Goal: Information Seeking & Learning: Learn about a topic

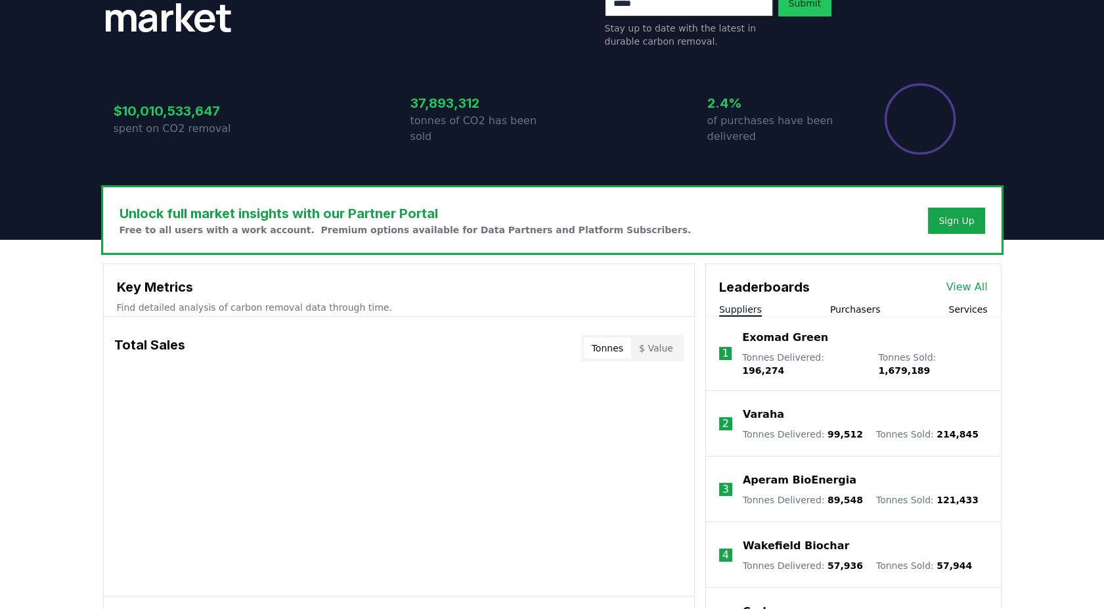
scroll to position [292, 0]
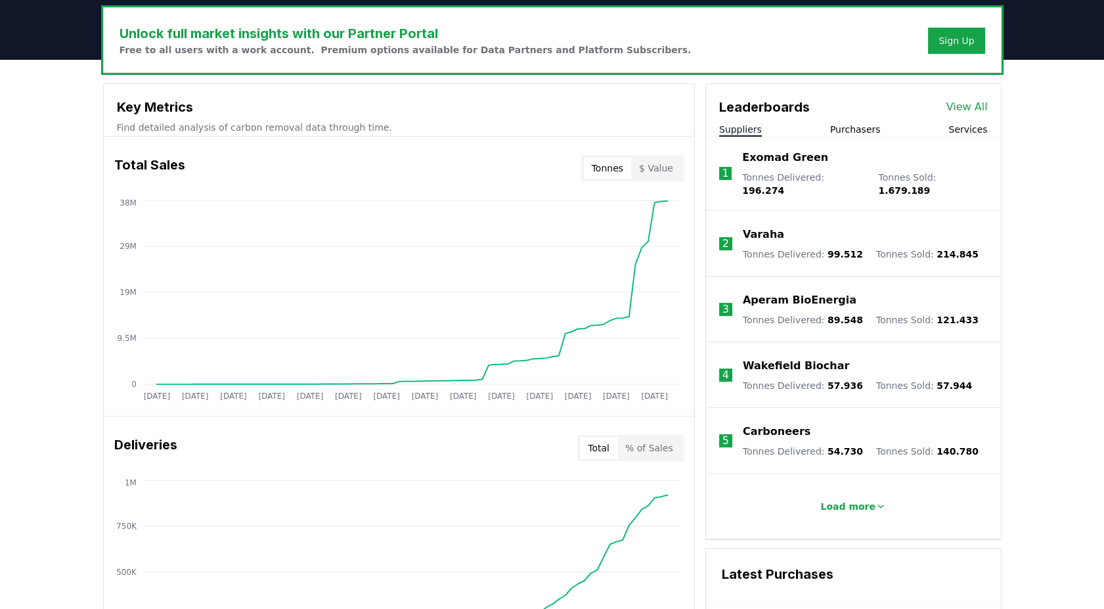
scroll to position [219, 0]
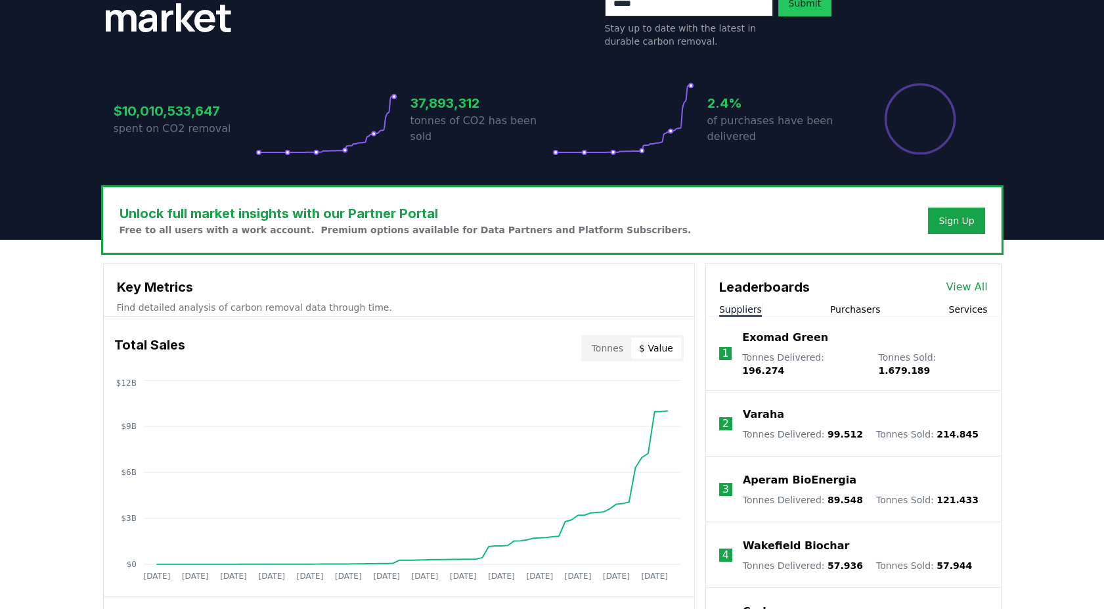
click at [664, 350] on button "$ Value" at bounding box center [656, 348] width 50 height 21
click at [610, 350] on button "Tonnes" at bounding box center [607, 348] width 47 height 21
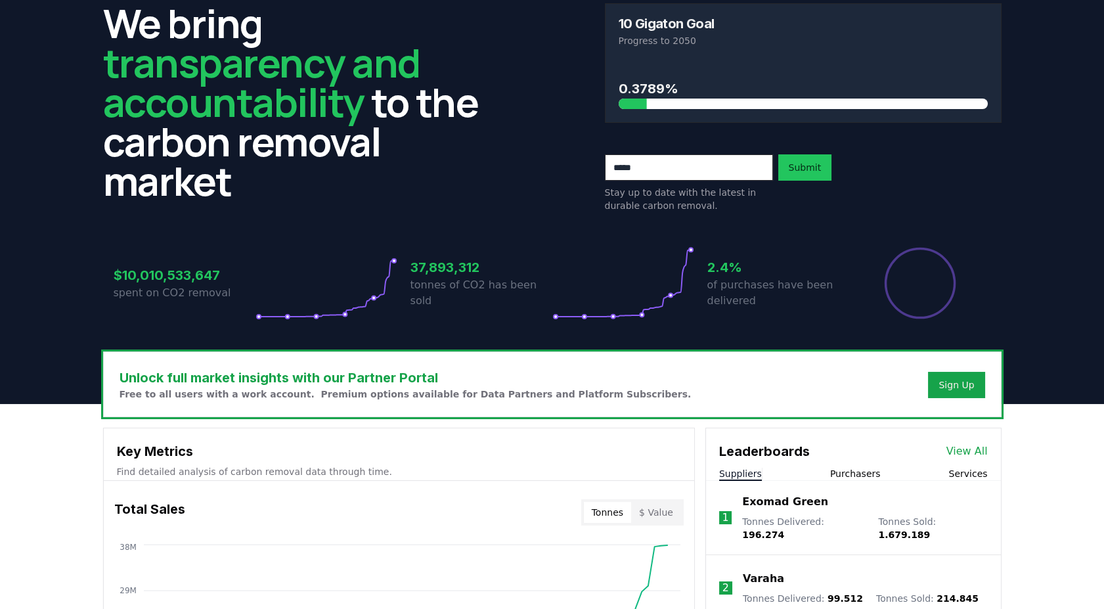
scroll to position [0, 0]
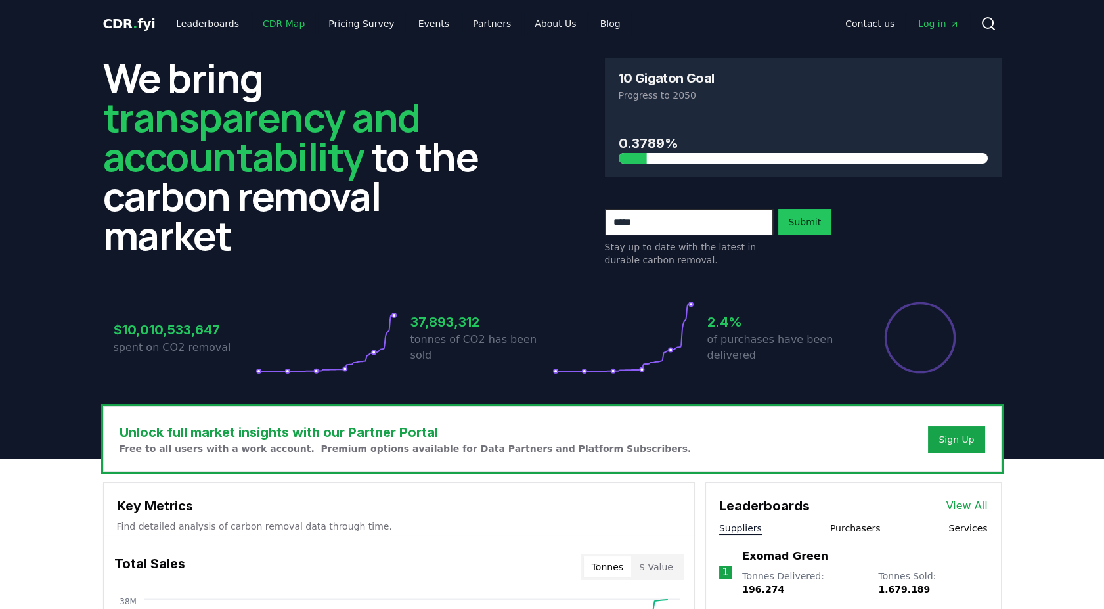
click at [261, 24] on link "CDR Map" at bounding box center [283, 24] width 63 height 24
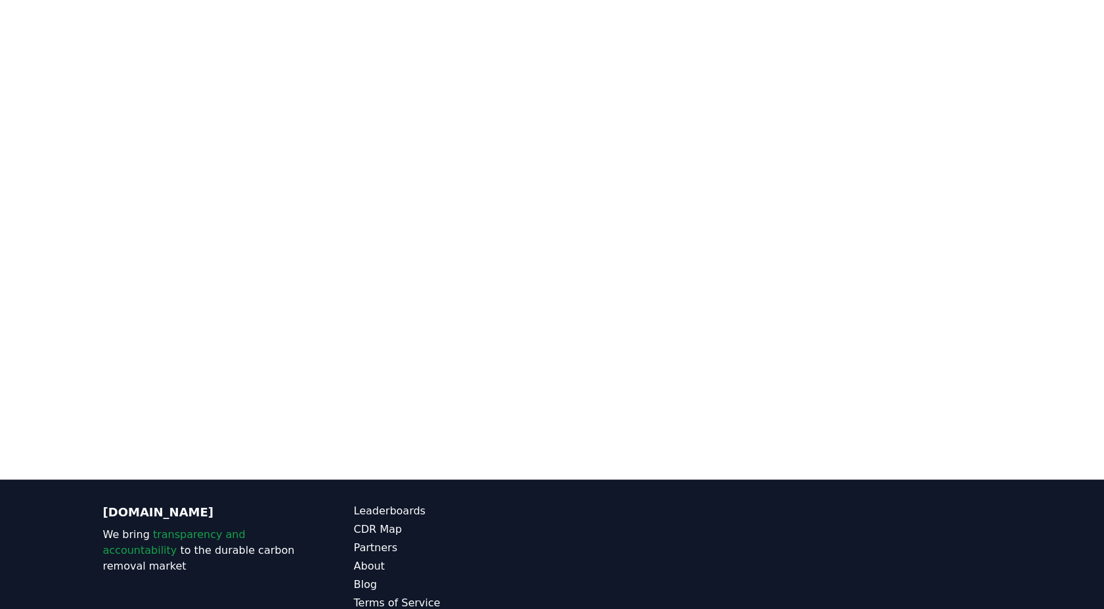
scroll to position [258, 0]
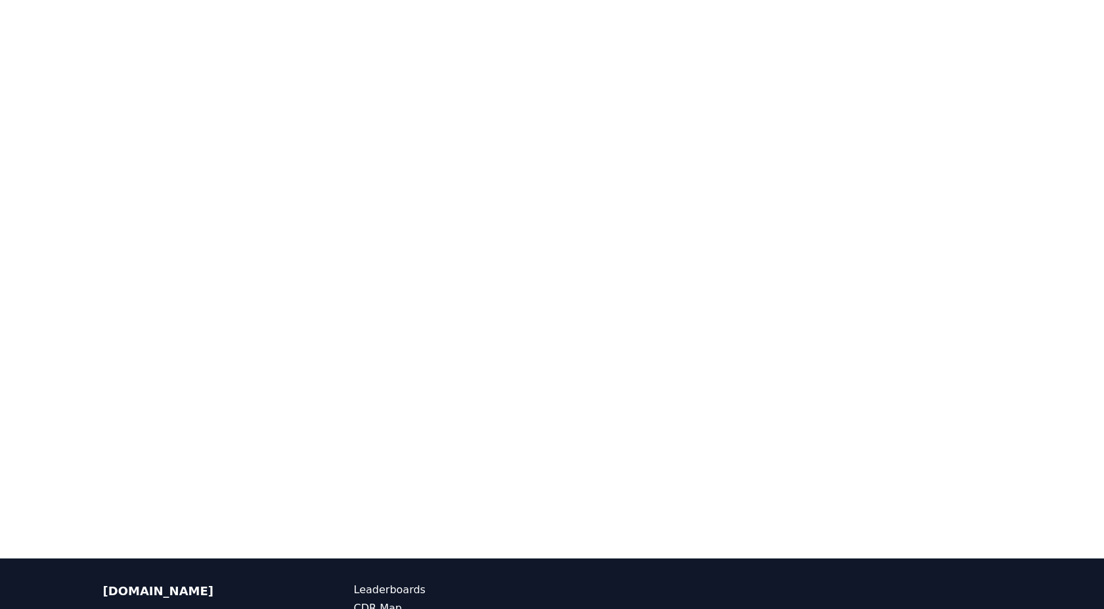
drag, startPoint x: 1100, startPoint y: 214, endPoint x: 1109, endPoint y: 109, distance: 105.4
click at [1103, 109] on html "CDR . fyi Leaderboards CDR Map Pricing Survey Events Partners About Us Blog Con…" at bounding box center [552, 255] width 1104 height 1027
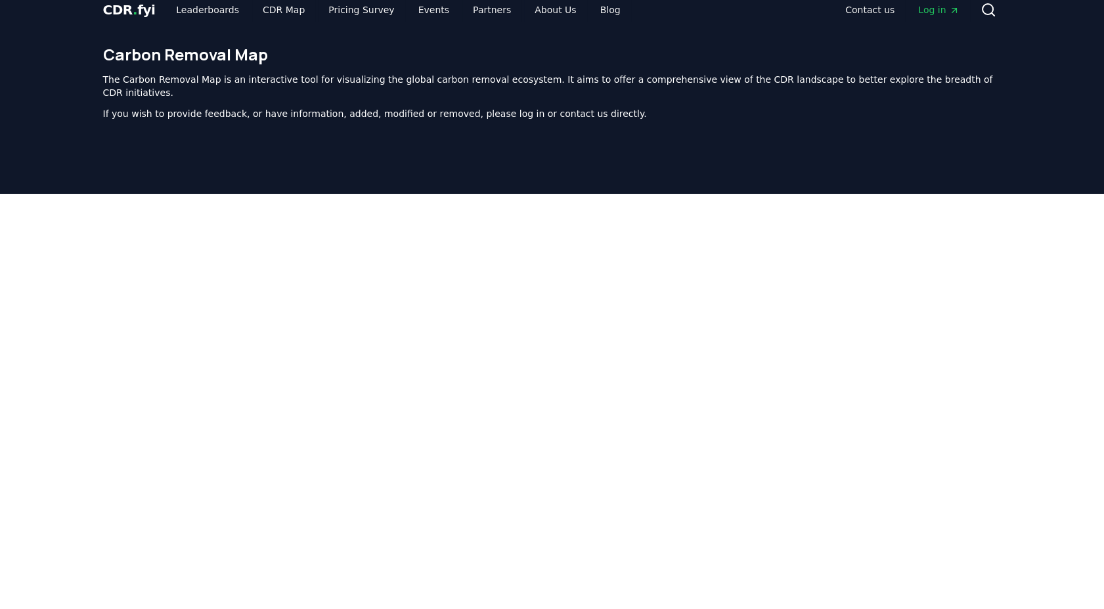
scroll to position [0, 0]
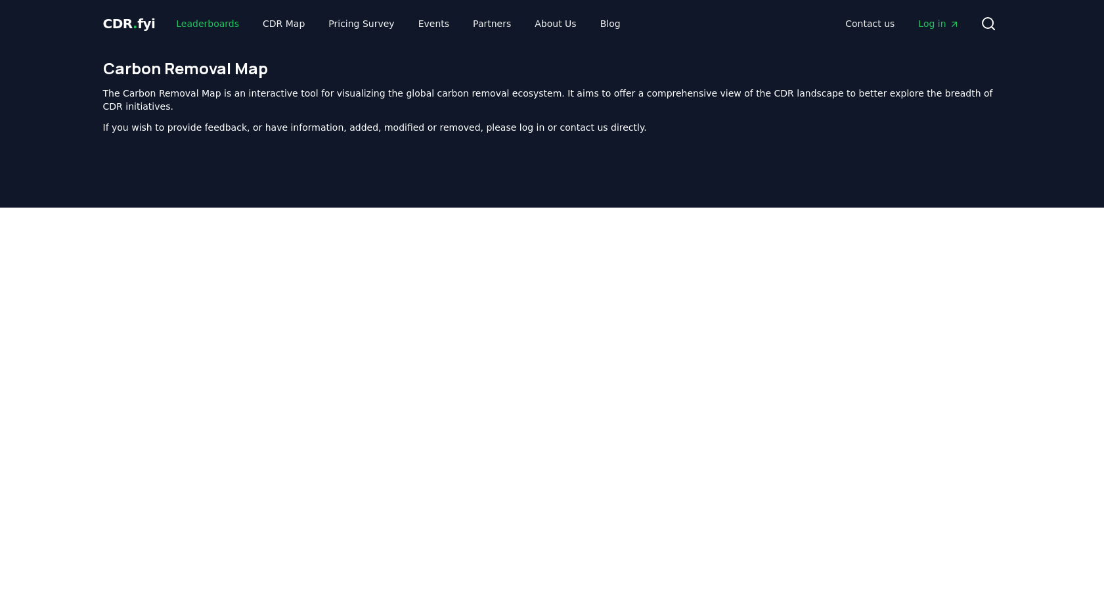
click at [179, 20] on link "Leaderboards" at bounding box center [208, 24] width 84 height 24
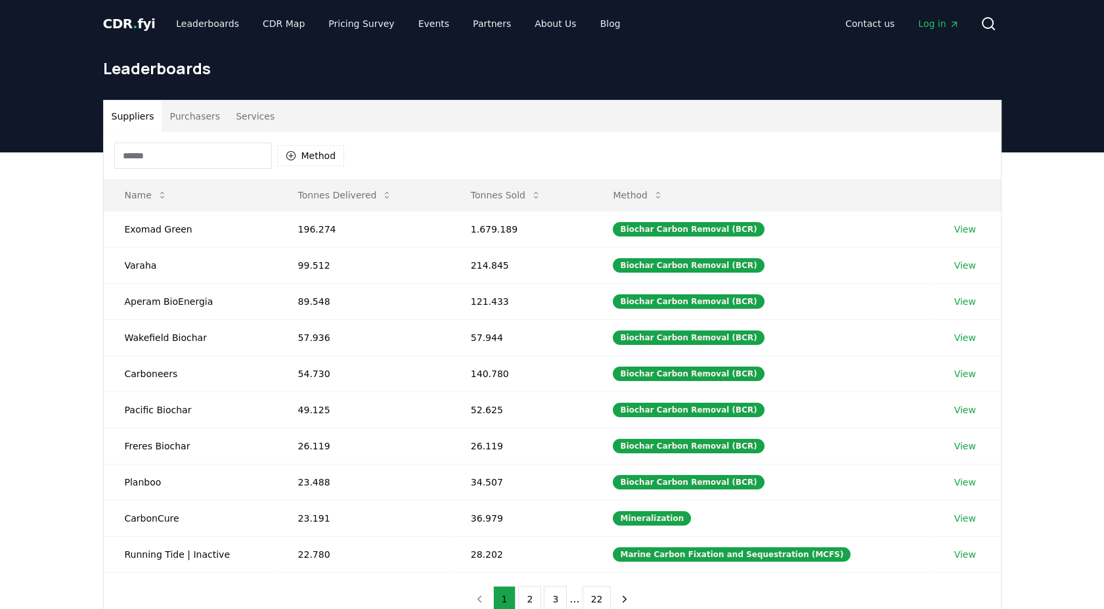
click at [187, 110] on button "Purchasers" at bounding box center [195, 116] width 66 height 32
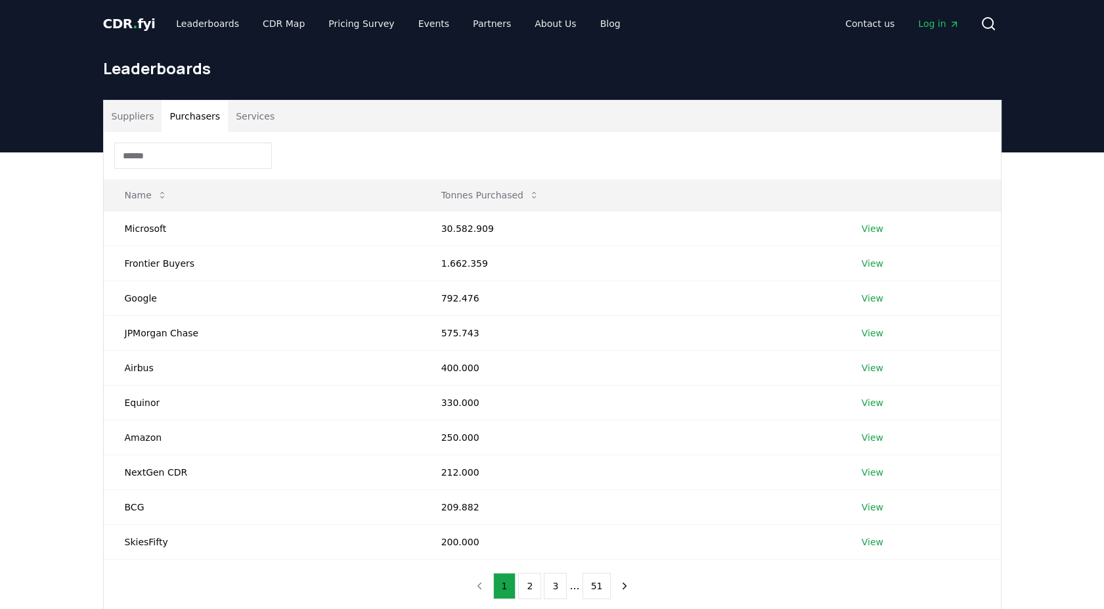
click at [257, 114] on button "Services" at bounding box center [255, 116] width 55 height 32
click at [194, 104] on button "Purchasers" at bounding box center [195, 116] width 66 height 32
click at [199, 114] on button "Purchasers" at bounding box center [195, 116] width 66 height 32
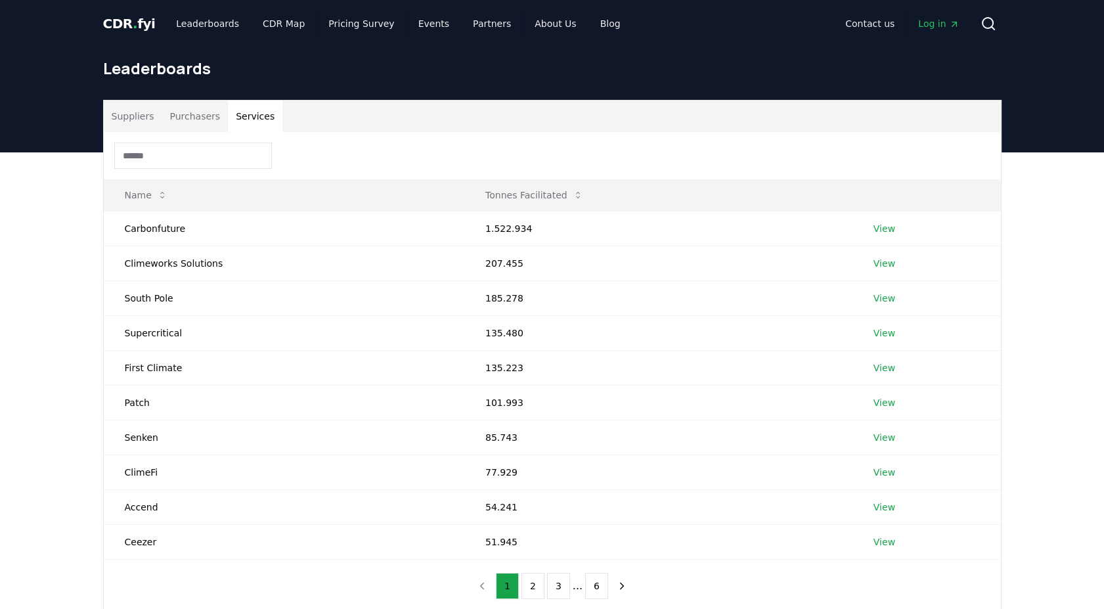
click at [244, 122] on button "Services" at bounding box center [255, 116] width 55 height 32
click at [192, 117] on button "Purchasers" at bounding box center [195, 116] width 66 height 32
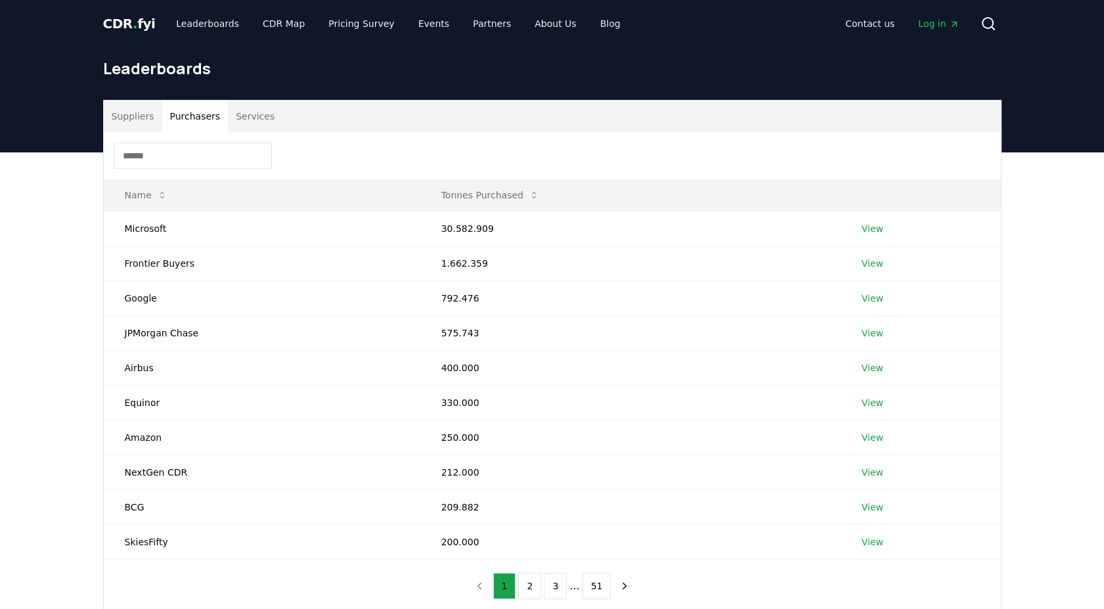
click at [252, 123] on button "Services" at bounding box center [255, 116] width 55 height 32
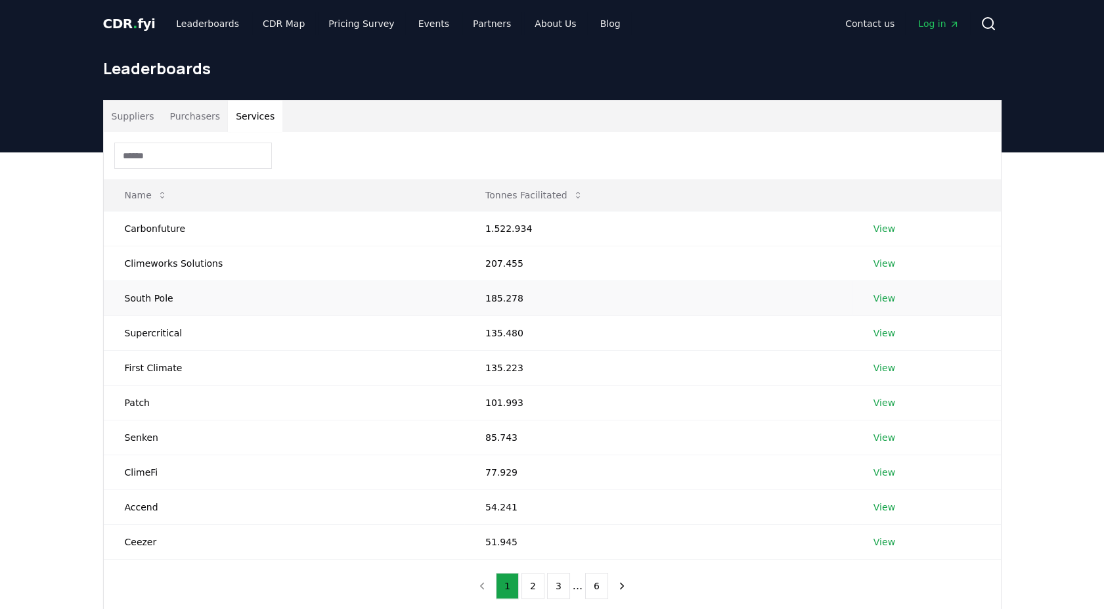
click at [889, 296] on link "View" at bounding box center [885, 298] width 22 height 13
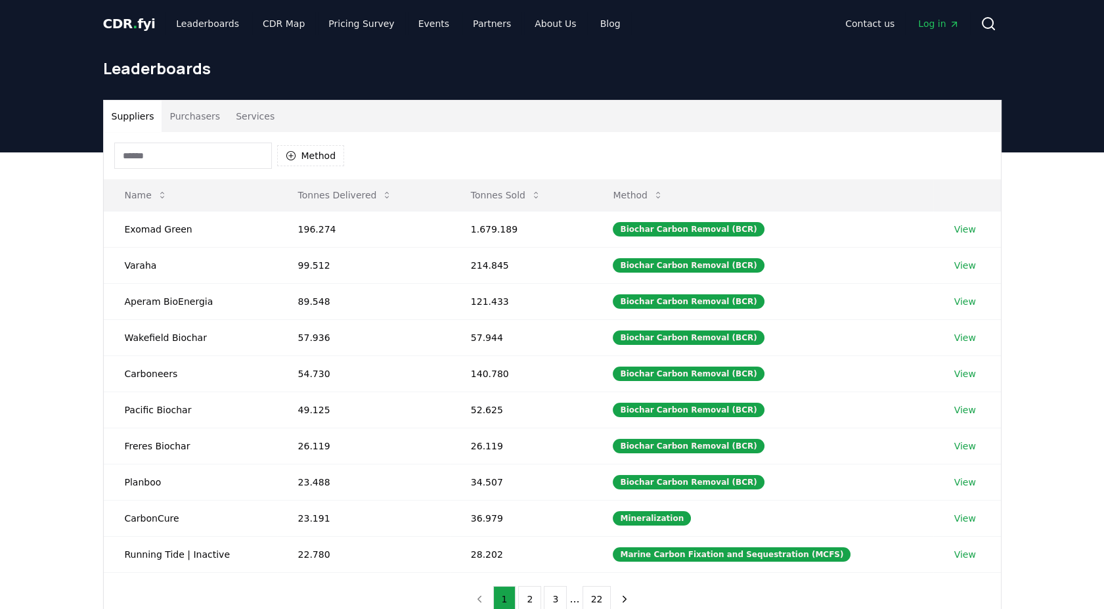
click at [133, 22] on span "." at bounding box center [135, 24] width 5 height 16
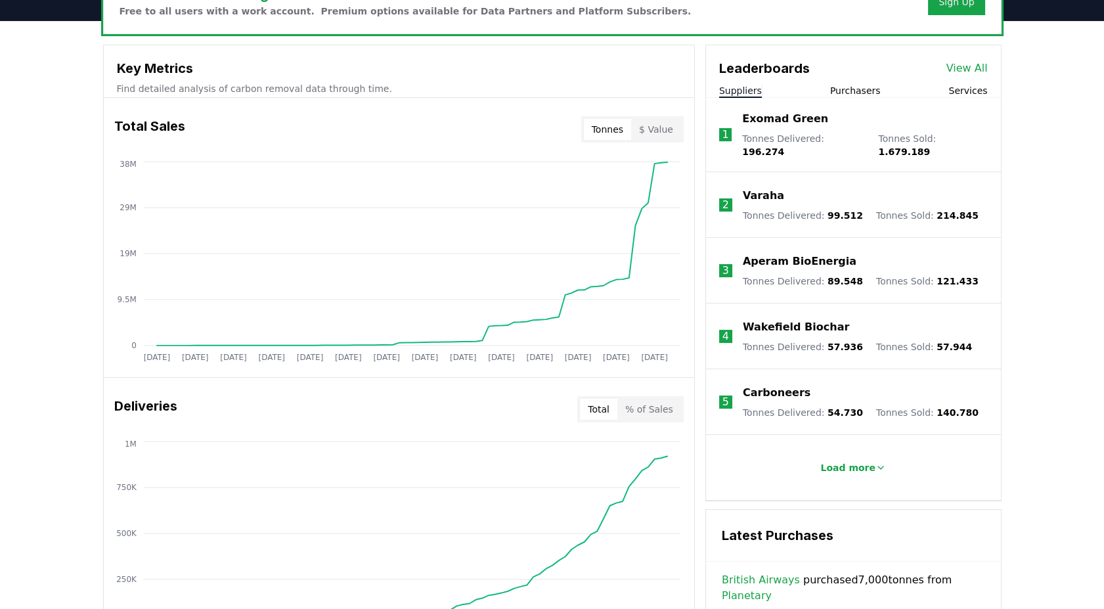
scroll to position [510, 0]
